Goal: Use online tool/utility: Utilize a website feature to perform a specific function

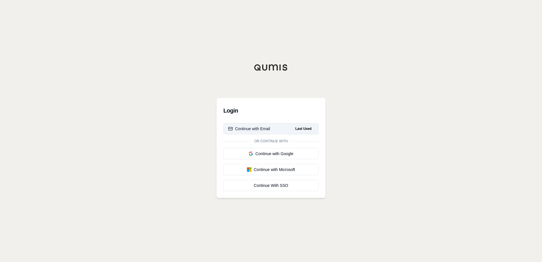
click at [236, 128] on div "Continue with Email" at bounding box center [249, 129] width 42 height 6
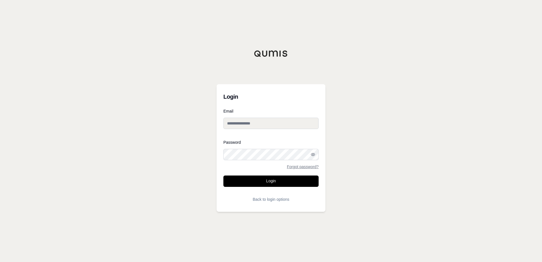
click at [253, 123] on input "Email" at bounding box center [270, 123] width 95 height 11
type input "**********"
click at [250, 165] on div "Forgot password?" at bounding box center [270, 167] width 95 height 4
click at [223, 160] on div at bounding box center [223, 160] width 0 height 0
click at [349, 138] on div "**********" at bounding box center [271, 131] width 542 height 262
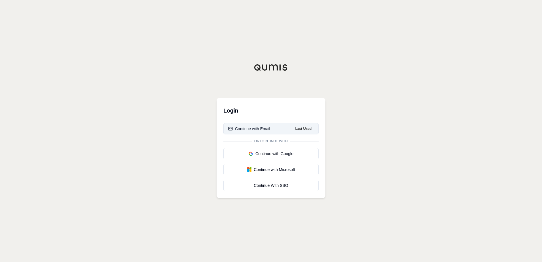
click at [276, 127] on button "Continue with Email Last Used" at bounding box center [270, 128] width 95 height 11
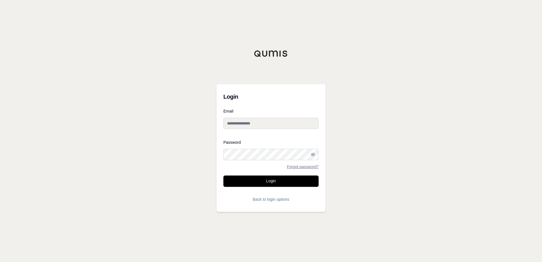
click at [223, 133] on div at bounding box center [223, 133] width 0 height 0
click at [244, 124] on input "Email" at bounding box center [270, 123] width 95 height 11
type input "**********"
click at [223, 175] on button "Login" at bounding box center [270, 180] width 95 height 11
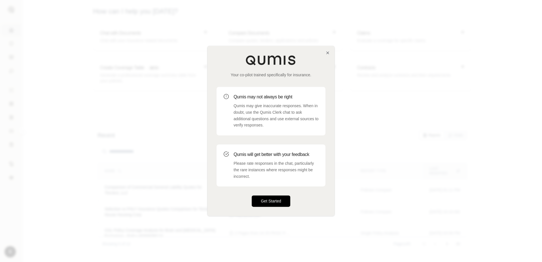
click at [275, 198] on button "Get Started" at bounding box center [271, 200] width 39 height 11
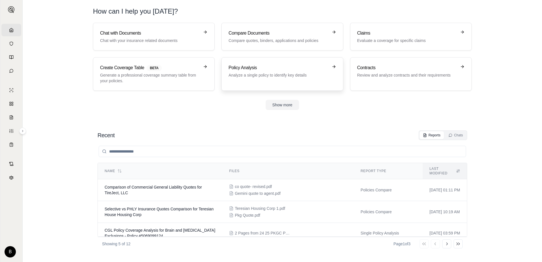
click at [282, 76] on p "Analyze a single policy to identify key details" at bounding box center [277, 75] width 99 height 6
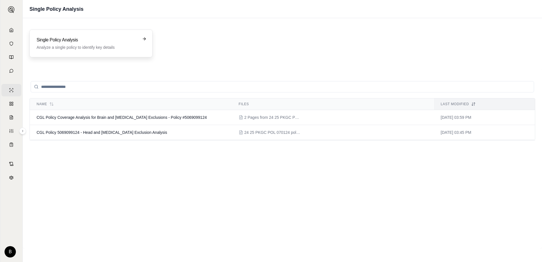
click at [128, 49] on p "Analyze a single policy to identify key details" at bounding box center [87, 47] width 101 height 6
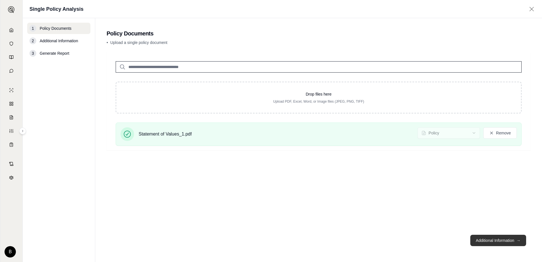
click at [504, 242] on button "Additional Information →" at bounding box center [498, 240] width 56 height 11
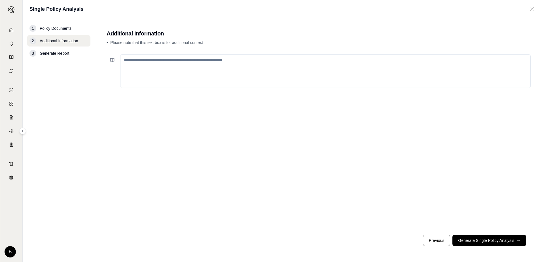
click at [220, 67] on textarea at bounding box center [325, 70] width 410 height 33
click at [264, 67] on textarea at bounding box center [325, 70] width 410 height 33
type textarea "**********"
click at [498, 235] on button "Generate Single Policy Analysis →" at bounding box center [489, 240] width 74 height 11
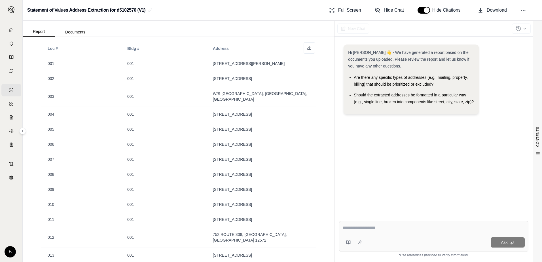
scroll to position [1501, 0]
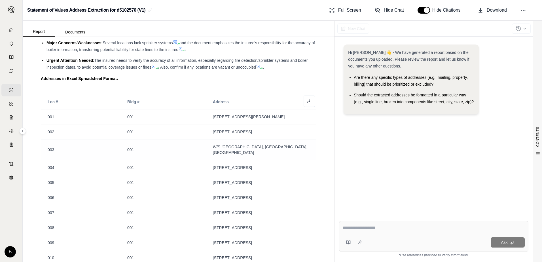
scroll to position [1, 0]
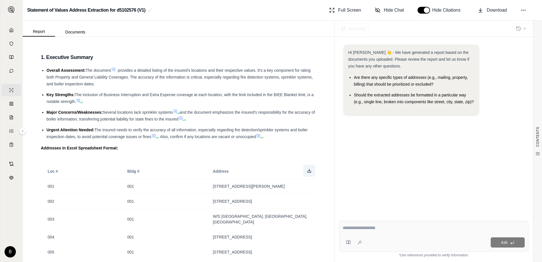
click at [307, 171] on icon at bounding box center [309, 170] width 5 height 5
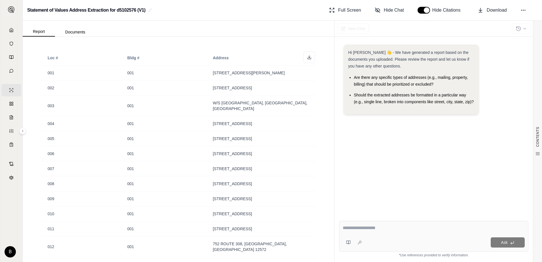
scroll to position [114, 0]
